Goal: Information Seeking & Learning: Learn about a topic

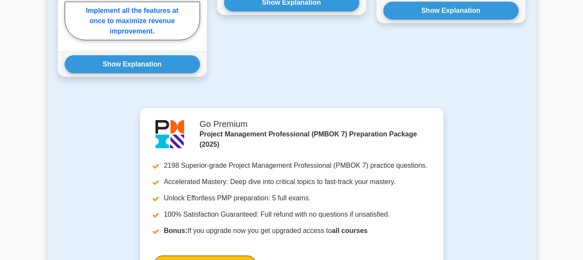
scroll to position [685, 0]
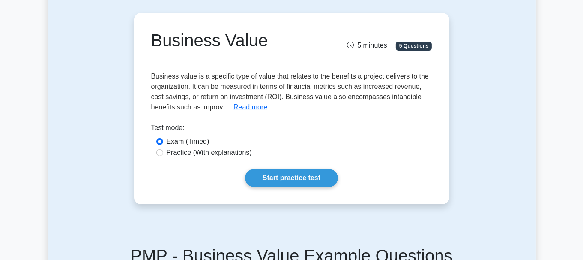
scroll to position [43, 0]
